Goal: Transaction & Acquisition: Download file/media

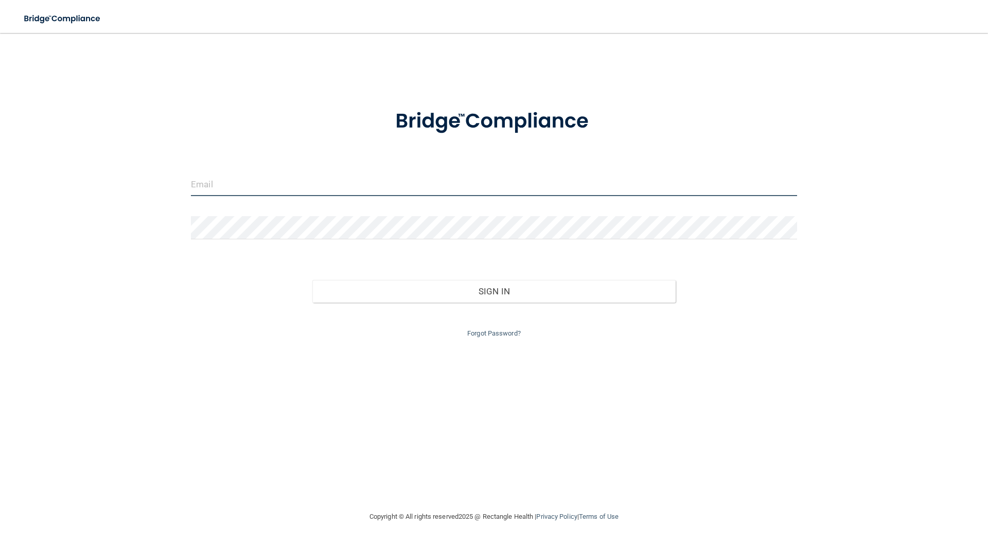
click at [275, 189] on input "email" at bounding box center [494, 184] width 606 height 23
type input "[EMAIL_ADDRESS][DOMAIN_NAME]"
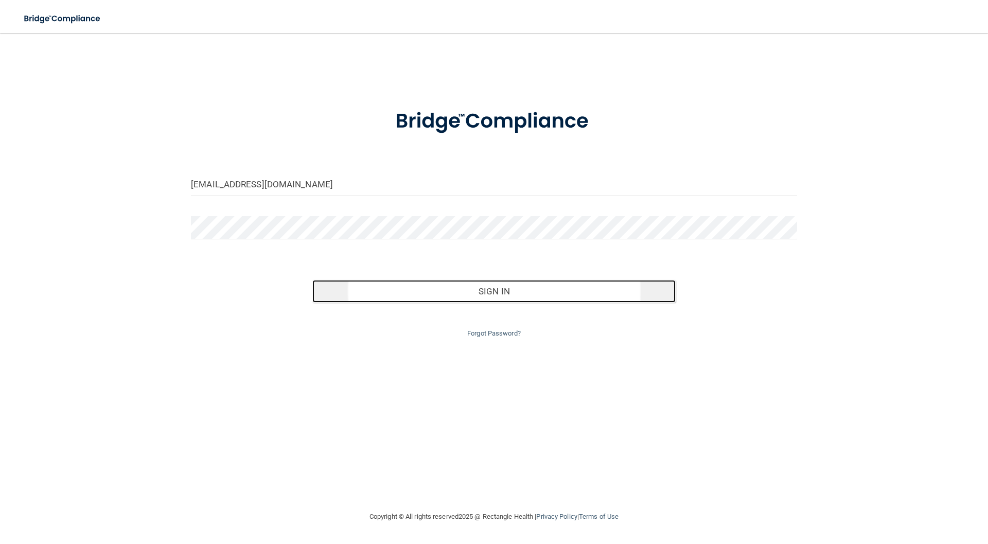
click at [507, 292] on button "Sign In" at bounding box center [494, 291] width 364 height 23
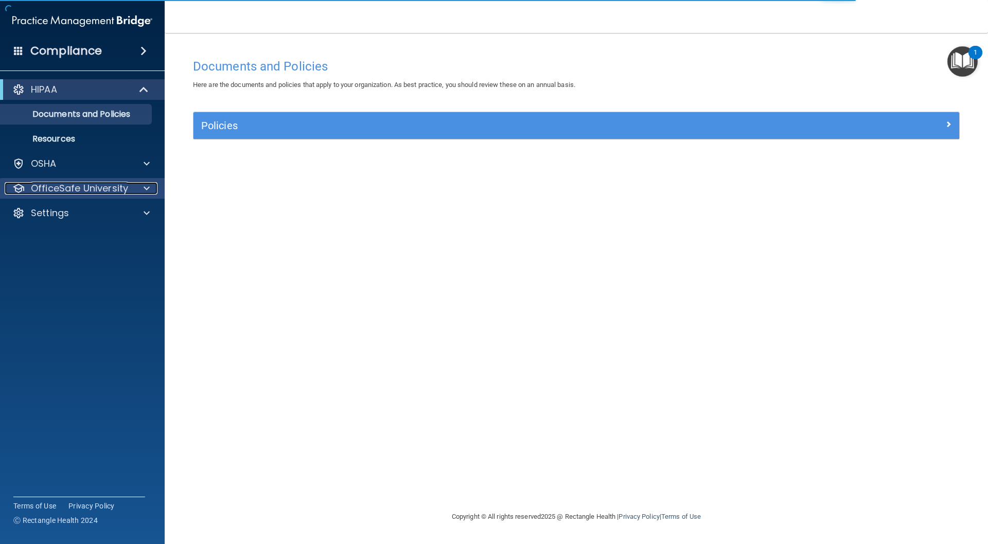
click at [146, 190] on span at bounding box center [147, 188] width 6 height 12
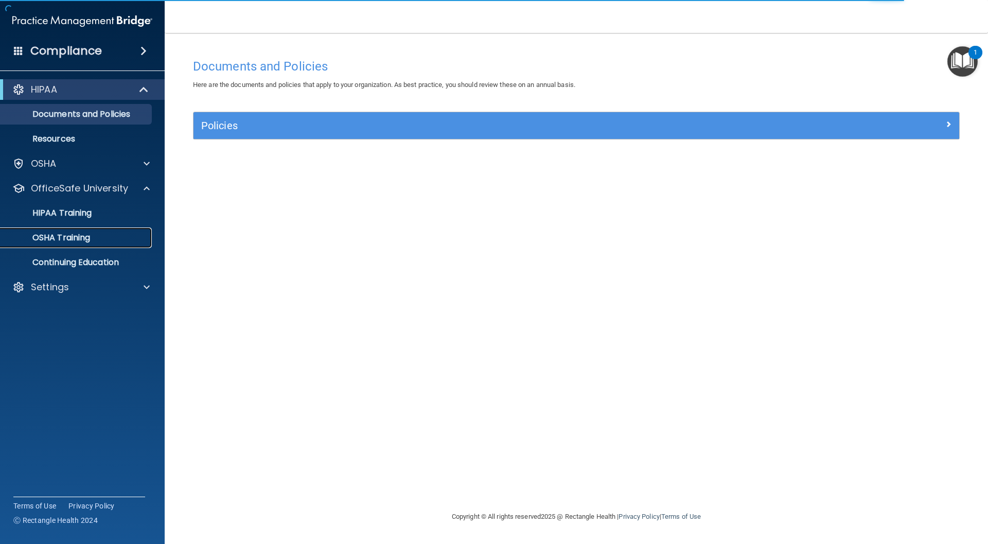
click at [81, 237] on p "OSHA Training" at bounding box center [48, 238] width 83 height 10
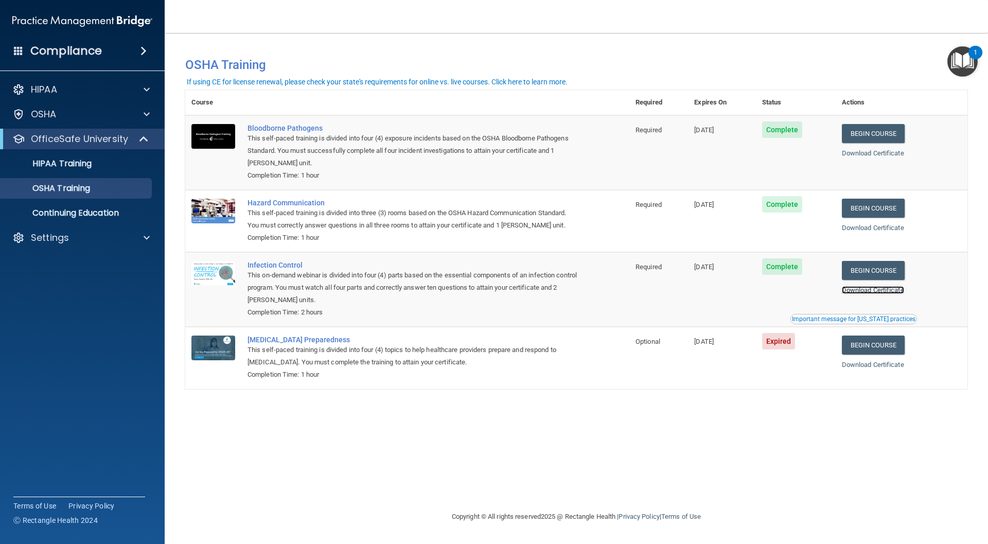
click at [867, 288] on link "Download Certificate" at bounding box center [873, 290] width 62 height 8
click at [867, 229] on link "Download Certificate" at bounding box center [873, 228] width 62 height 8
click at [863, 149] on link "Download Certificate" at bounding box center [873, 153] width 62 height 8
